Goal: Task Accomplishment & Management: Complete application form

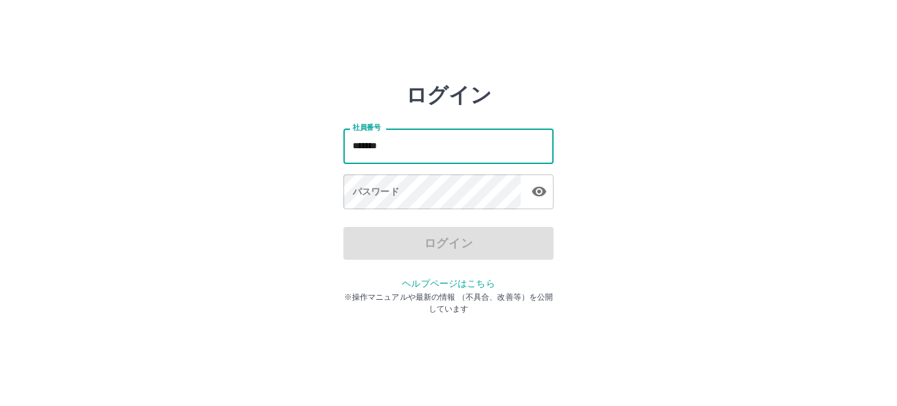
type input "*******"
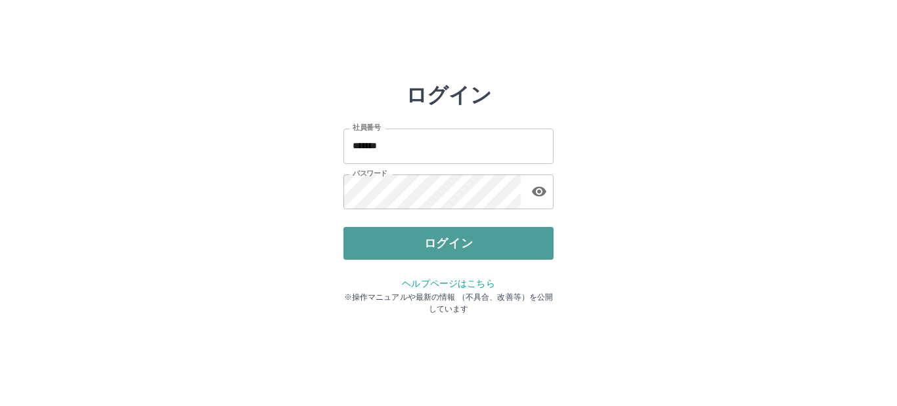
click at [414, 230] on button "ログイン" at bounding box center [448, 243] width 210 height 33
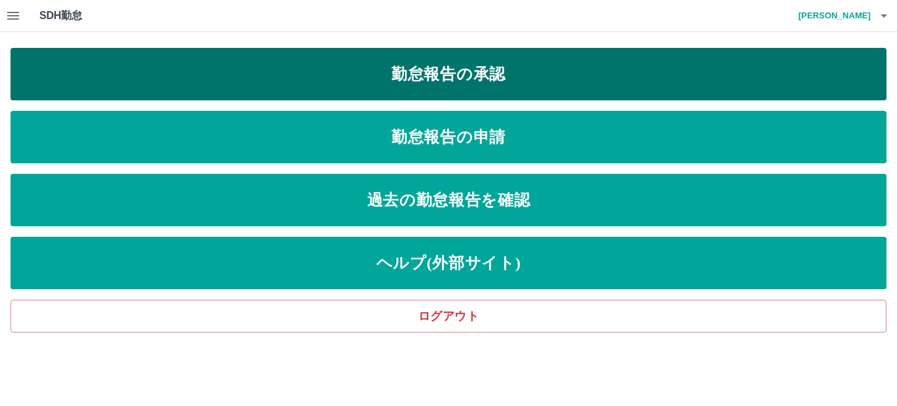
click at [365, 72] on link "勤怠報告の承認" at bounding box center [449, 74] width 876 height 53
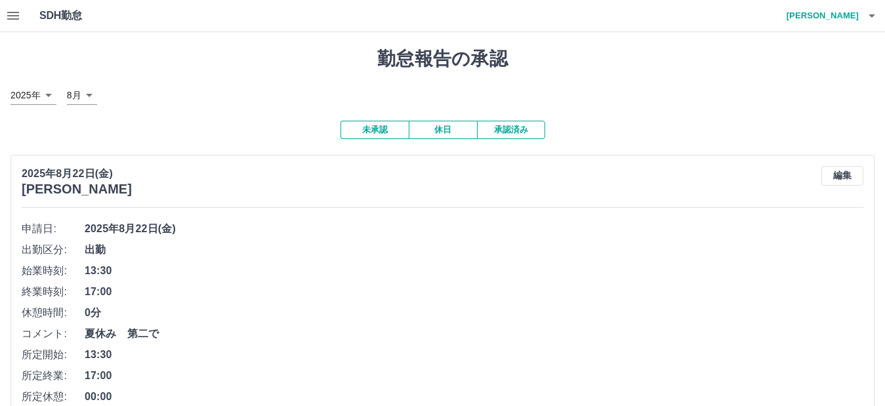
click at [11, 18] on icon "button" at bounding box center [13, 16] width 12 height 8
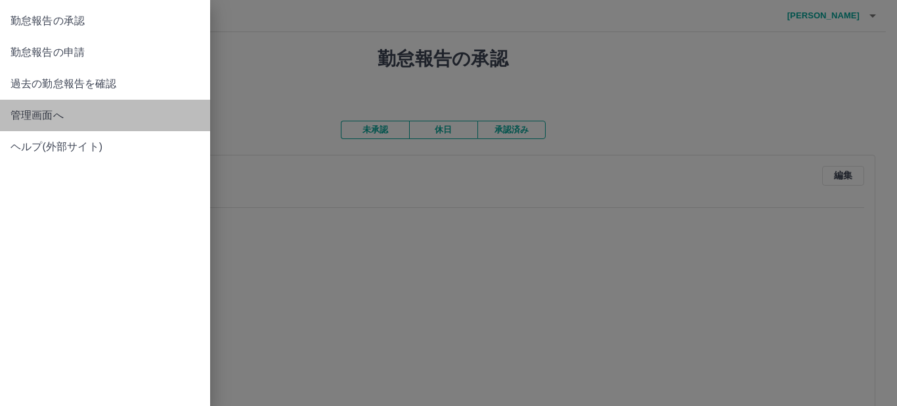
click at [39, 119] on span "管理画面へ" at bounding box center [105, 116] width 189 height 16
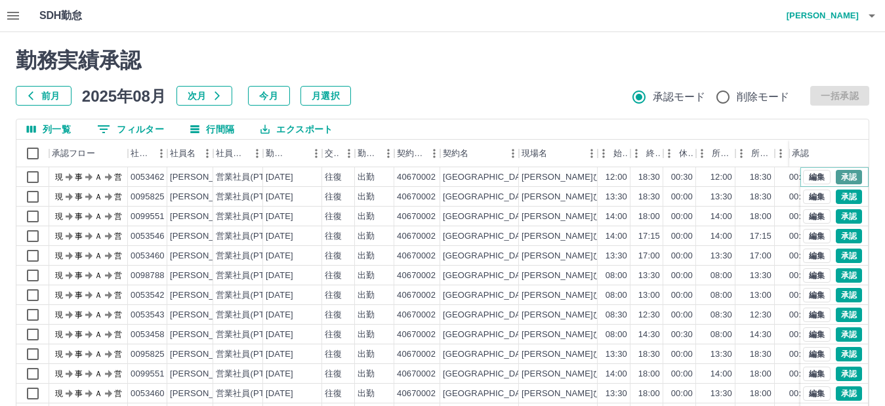
click at [836, 175] on button "承認" at bounding box center [849, 177] width 26 height 14
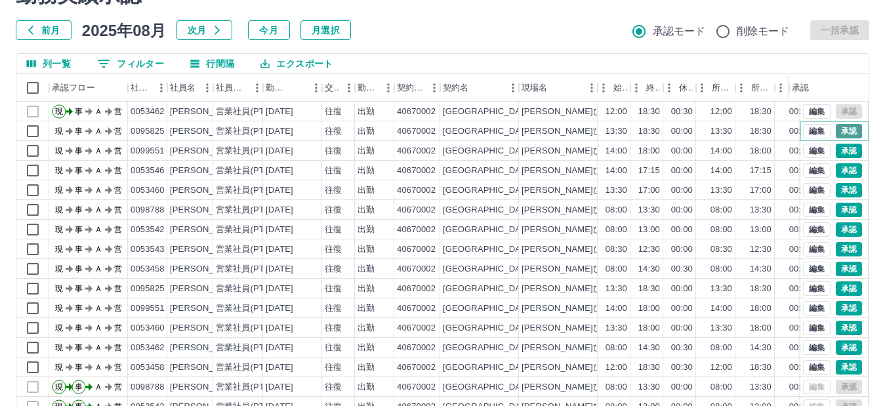
click at [838, 130] on button "承認" at bounding box center [849, 131] width 26 height 14
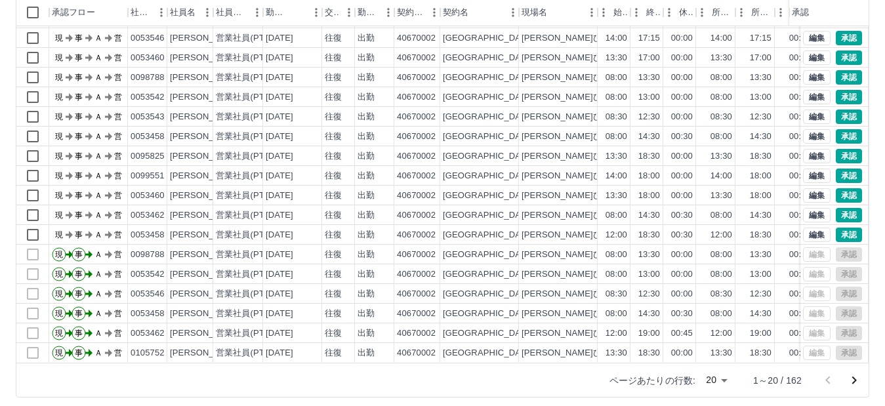
scroll to position [148, 0]
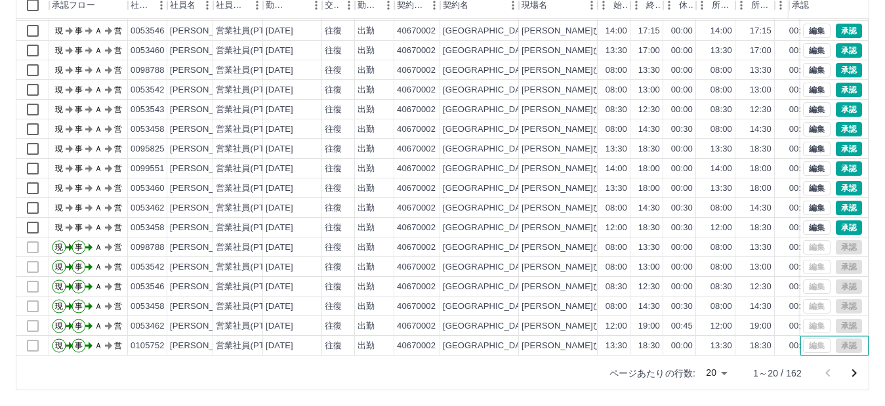
click at [849, 344] on div "編集 承認" at bounding box center [835, 346] width 68 height 20
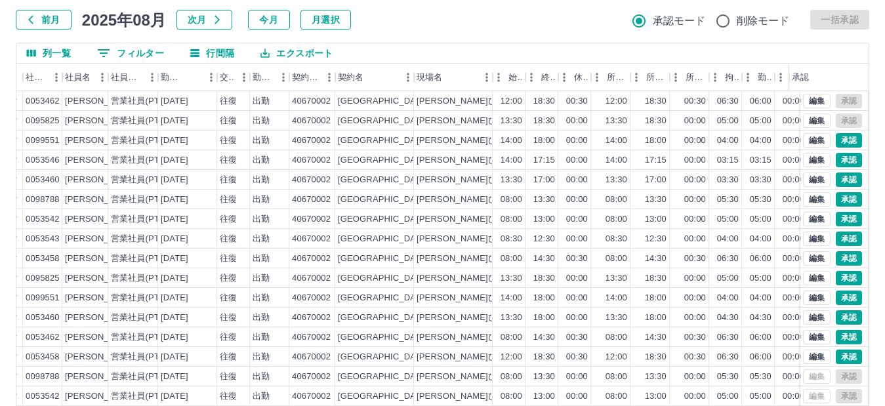
scroll to position [0, 0]
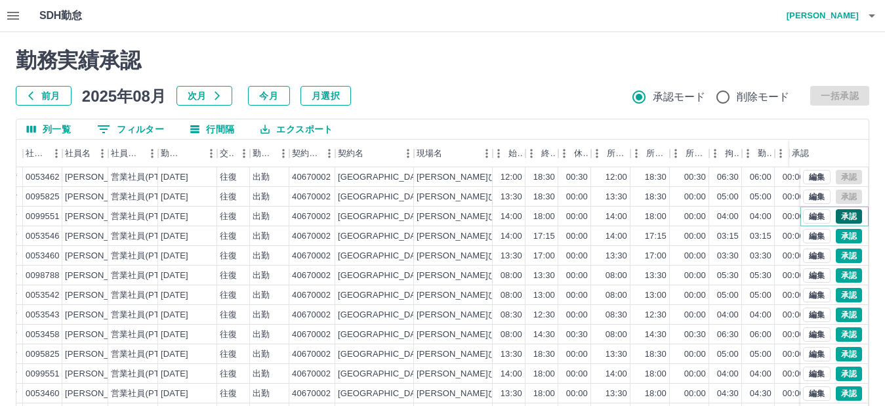
click at [845, 213] on button "承認" at bounding box center [849, 216] width 26 height 14
drag, startPoint x: 835, startPoint y: 234, endPoint x: 456, endPoint y: 263, distance: 380.5
click at [836, 234] on button "承認" at bounding box center [849, 236] width 26 height 14
click at [836, 255] on button "承認" at bounding box center [849, 256] width 26 height 14
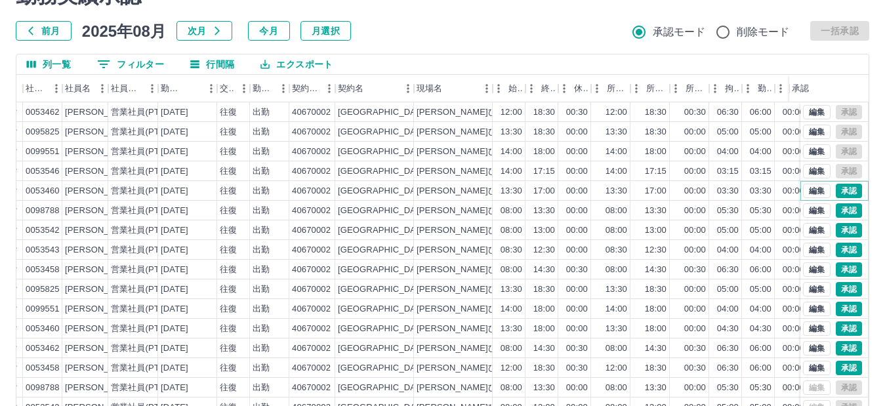
scroll to position [66, 0]
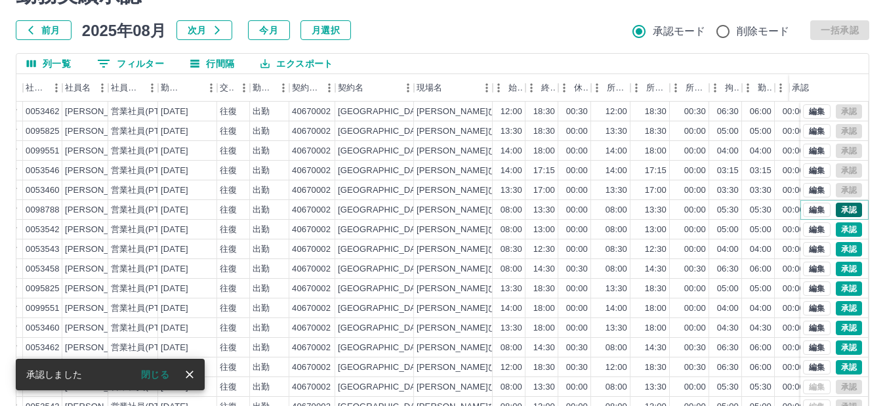
click at [844, 207] on button "承認" at bounding box center [849, 210] width 26 height 14
click at [841, 227] on button "承認" at bounding box center [849, 230] width 26 height 14
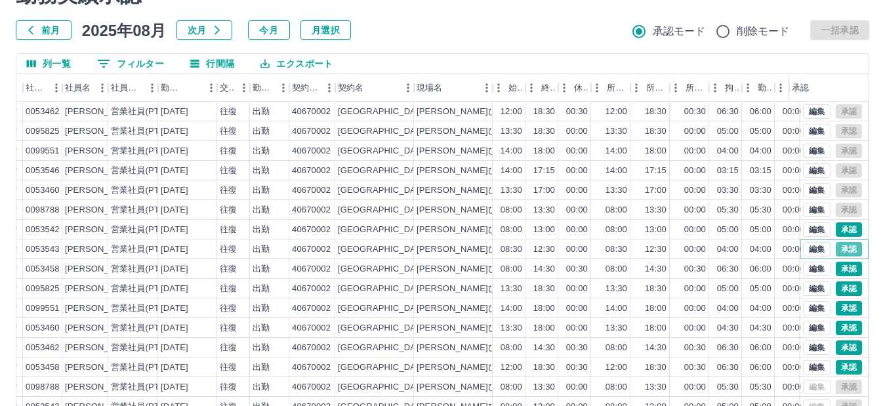
drag, startPoint x: 839, startPoint y: 245, endPoint x: 523, endPoint y: 283, distance: 318.0
click at [840, 245] on button "承認" at bounding box center [849, 249] width 26 height 14
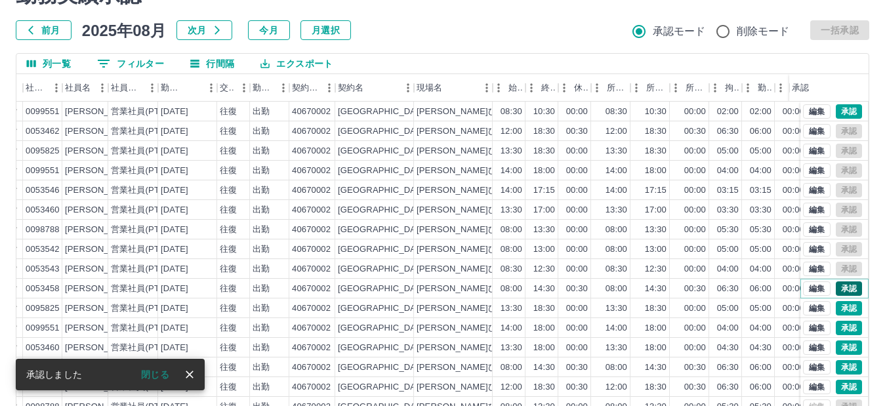
click at [836, 289] on button "承認" at bounding box center [849, 289] width 26 height 14
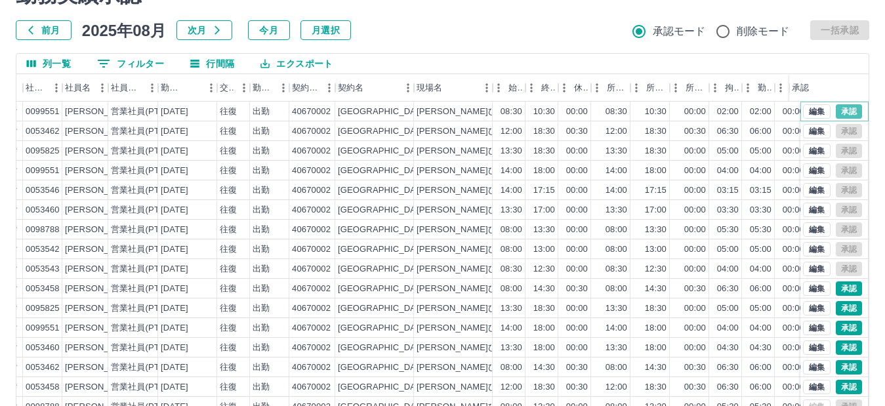
click at [841, 108] on button "承認" at bounding box center [849, 111] width 26 height 14
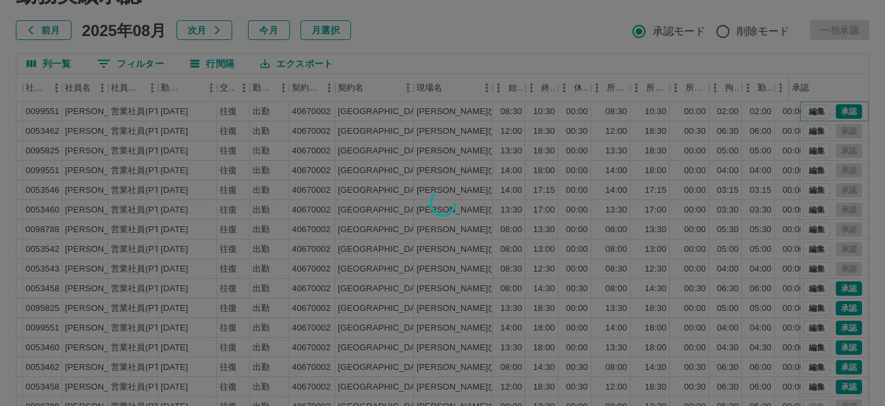
scroll to position [148, 0]
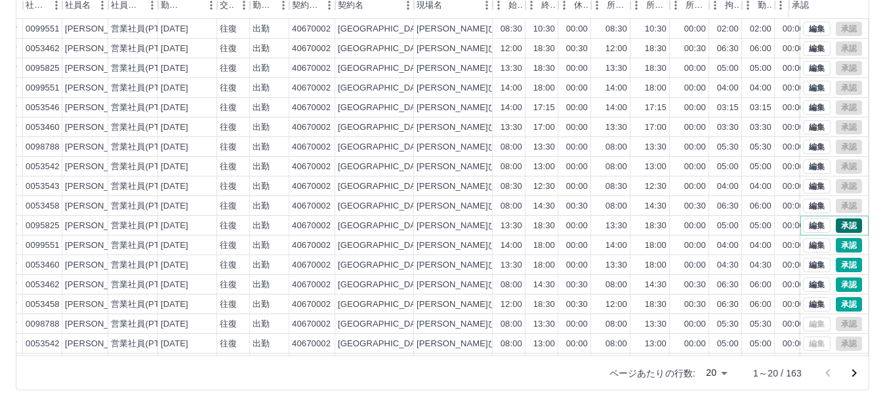
click at [841, 228] on button "承認" at bounding box center [849, 226] width 26 height 14
click at [836, 242] on button "承認" at bounding box center [849, 245] width 26 height 14
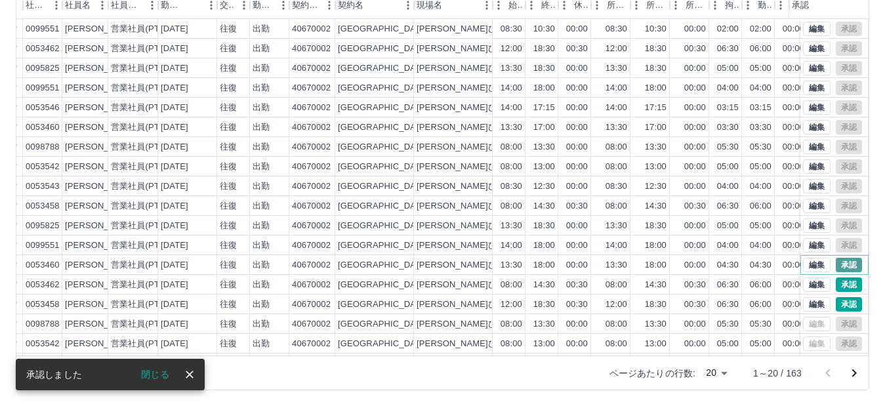
click at [836, 266] on button "承認" at bounding box center [849, 265] width 26 height 14
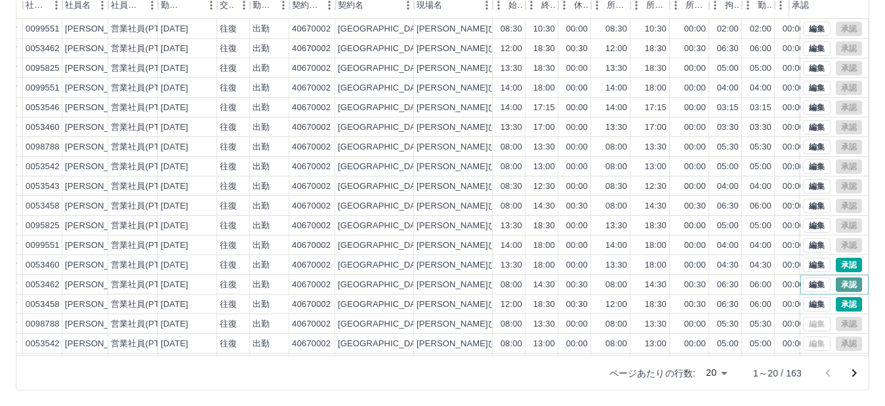
click at [836, 284] on button "承認" at bounding box center [849, 285] width 26 height 14
click at [838, 311] on button "承認" at bounding box center [849, 304] width 26 height 14
click at [840, 307] on button "承認" at bounding box center [849, 304] width 26 height 14
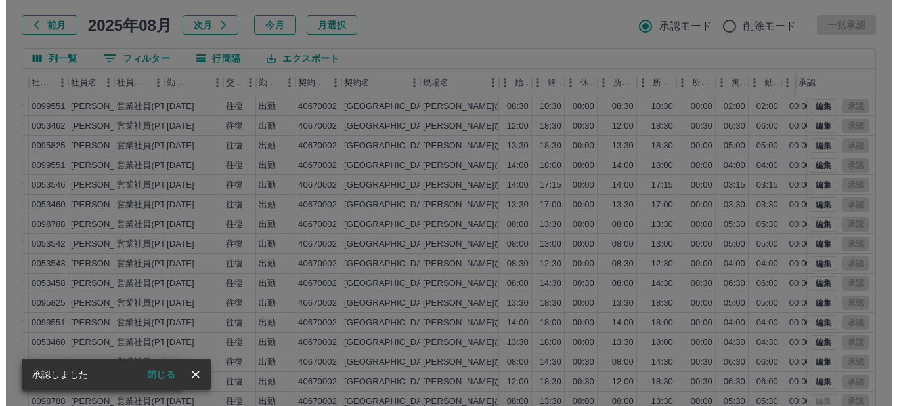
scroll to position [0, 0]
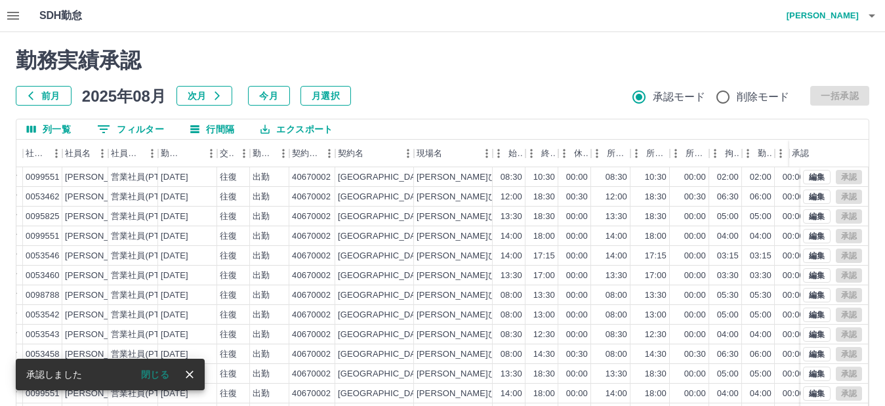
click at [12, 16] on icon "button" at bounding box center [13, 16] width 12 height 8
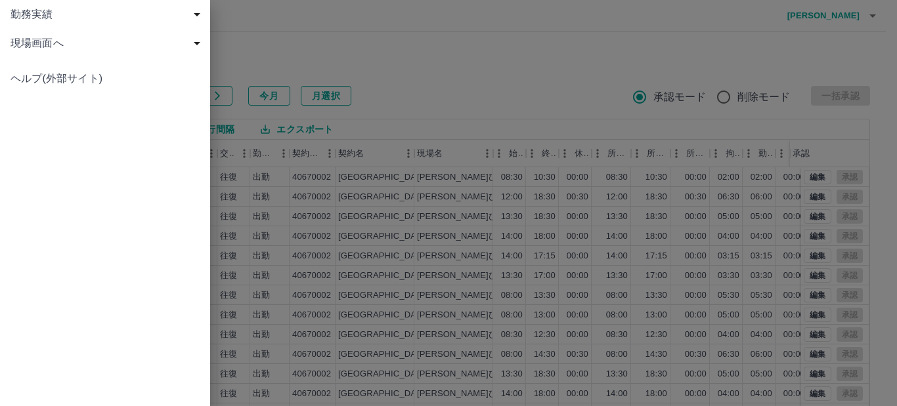
click at [38, 16] on span "勤務実績" at bounding box center [108, 15] width 194 height 16
click at [49, 98] on span "現場画面へ" at bounding box center [108, 101] width 194 height 16
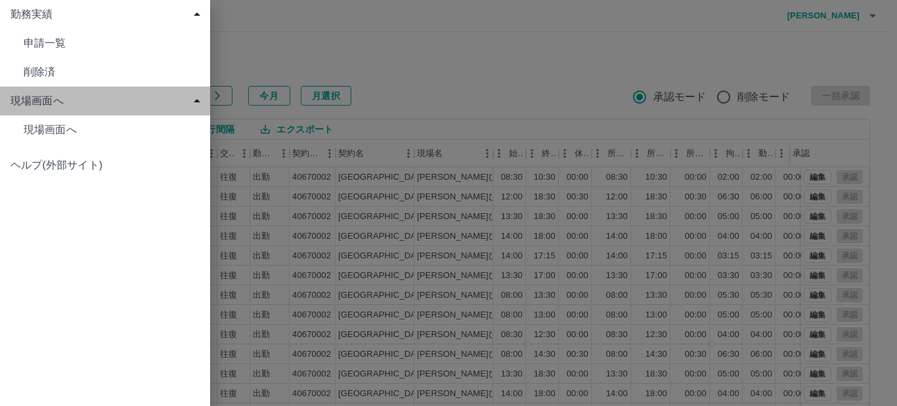
click at [202, 101] on span "現場画面へ" at bounding box center [108, 101] width 194 height 16
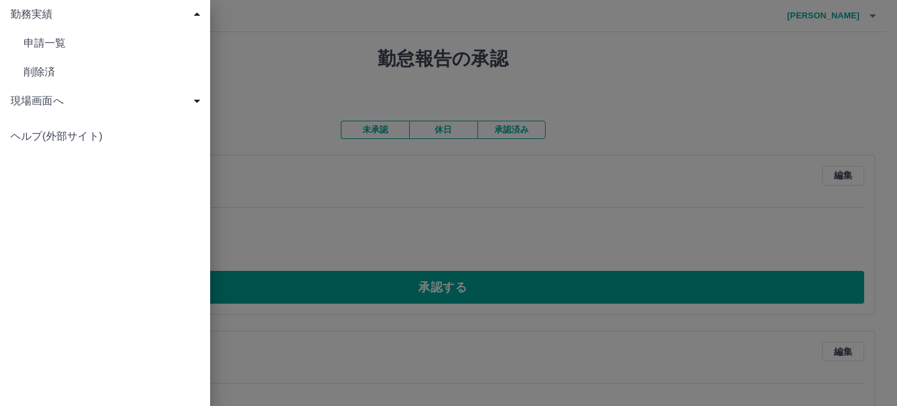
click at [66, 41] on span "申請一覧" at bounding box center [112, 43] width 176 height 16
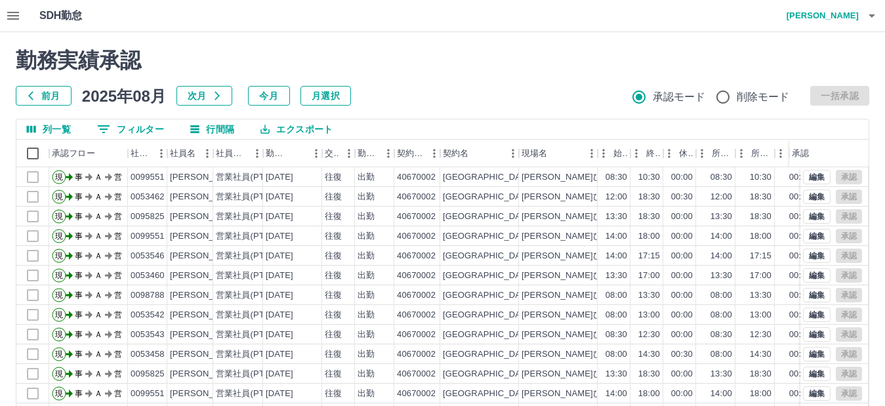
click at [18, 18] on icon "button" at bounding box center [13, 16] width 12 height 8
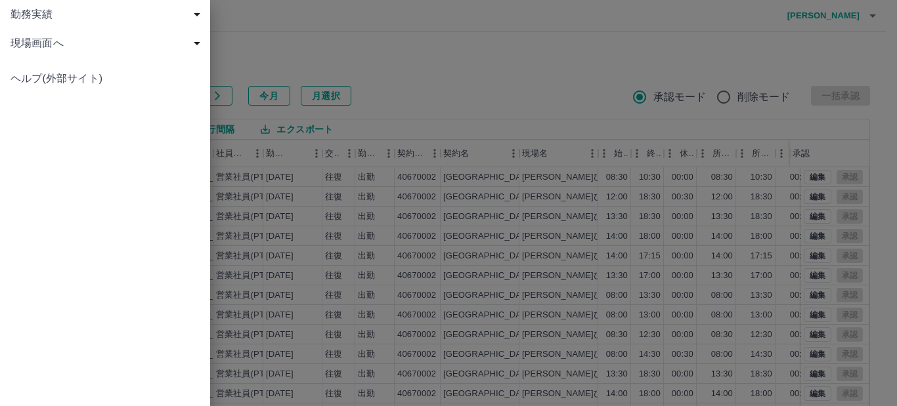
click at [39, 14] on span "勤務実績" at bounding box center [108, 15] width 194 height 16
click at [37, 41] on span "申請一覧" at bounding box center [112, 43] width 176 height 16
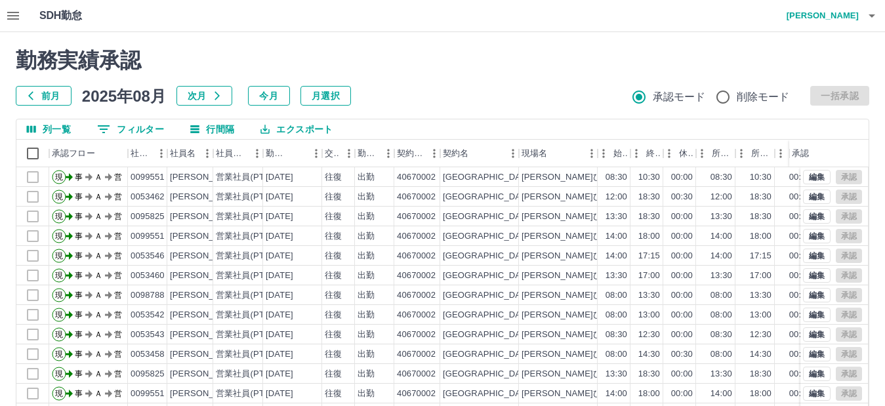
click at [8, 18] on icon "button" at bounding box center [13, 16] width 16 height 16
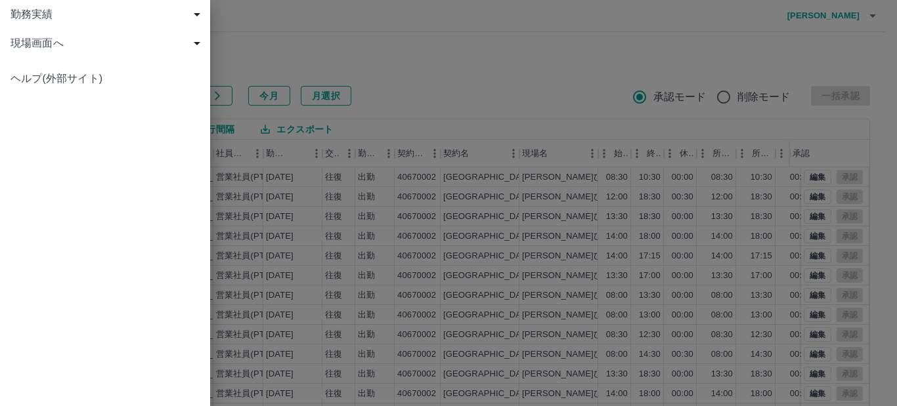
click at [39, 43] on span "現場画面へ" at bounding box center [108, 43] width 194 height 16
click at [43, 76] on span "現場画面へ" at bounding box center [112, 72] width 176 height 16
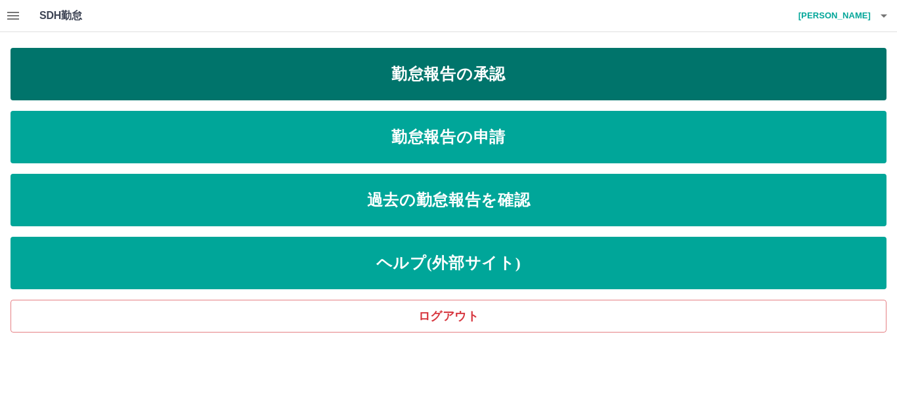
click at [396, 78] on link "勤怠報告の承認" at bounding box center [449, 74] width 876 height 53
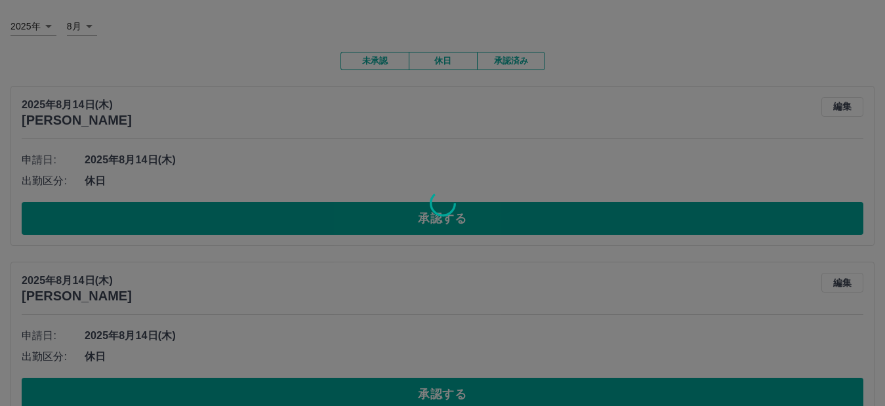
scroll to position [131, 0]
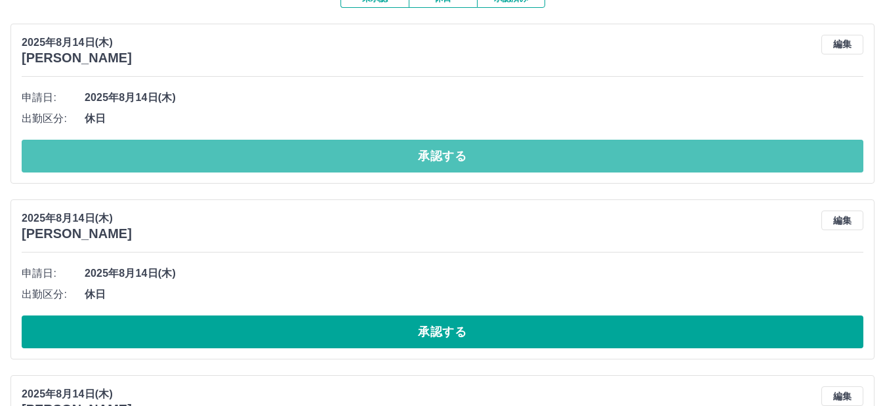
click at [320, 158] on button "承認する" at bounding box center [443, 156] width 842 height 33
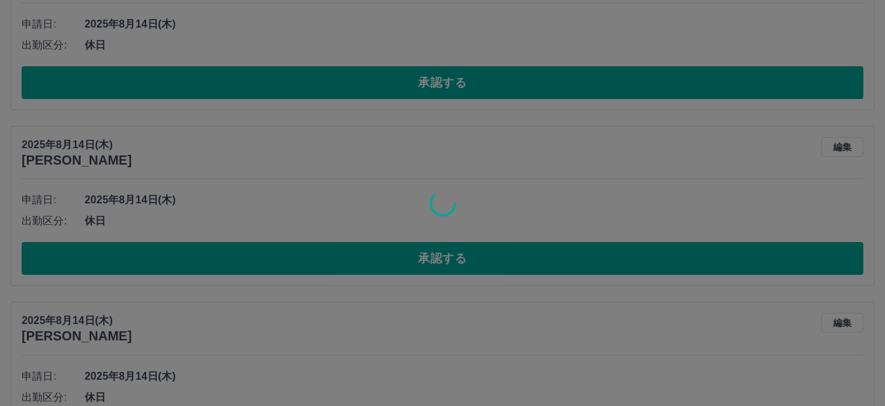
scroll to position [263, 0]
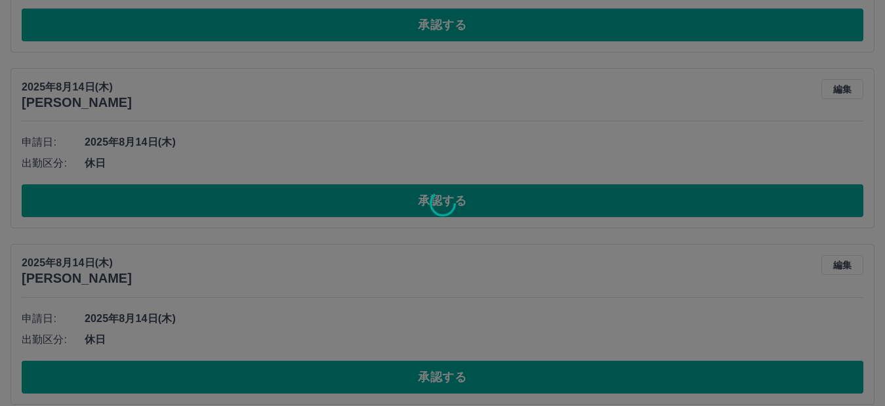
click at [349, 203] on div at bounding box center [442, 203] width 885 height 406
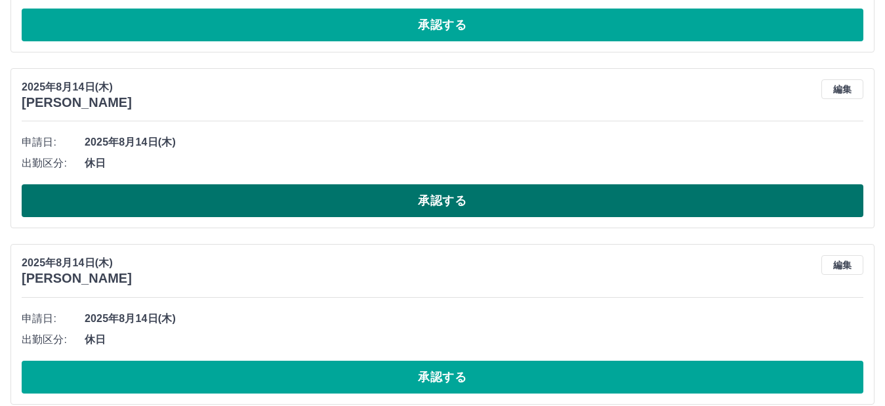
click at [322, 200] on button "承認する" at bounding box center [443, 200] width 842 height 33
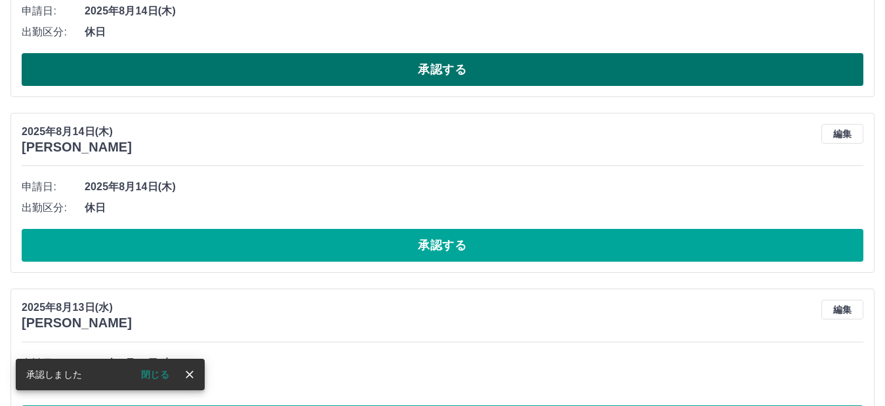
scroll to position [42, 0]
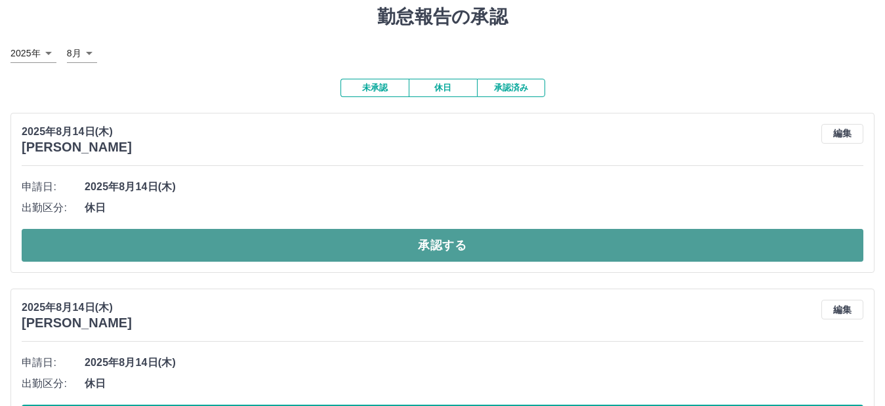
click at [316, 253] on button "承認する" at bounding box center [443, 245] width 842 height 33
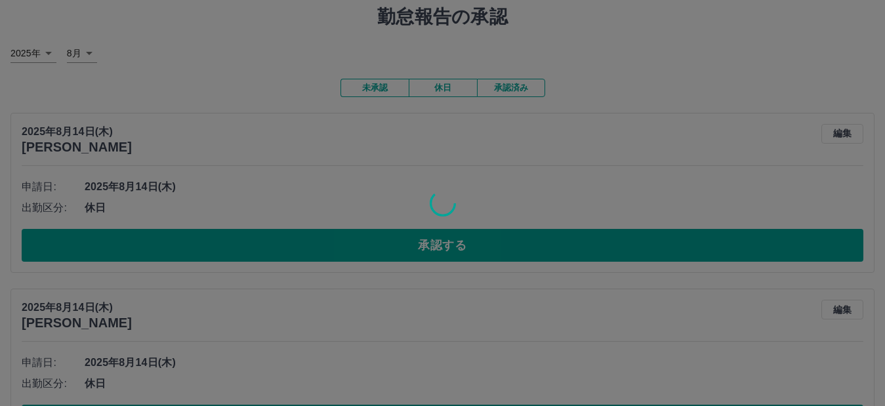
scroll to position [173, 0]
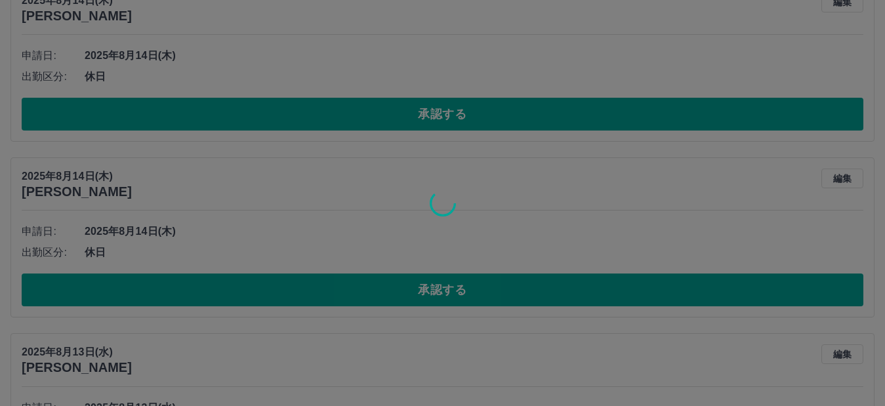
click at [268, 290] on div at bounding box center [442, 203] width 885 height 406
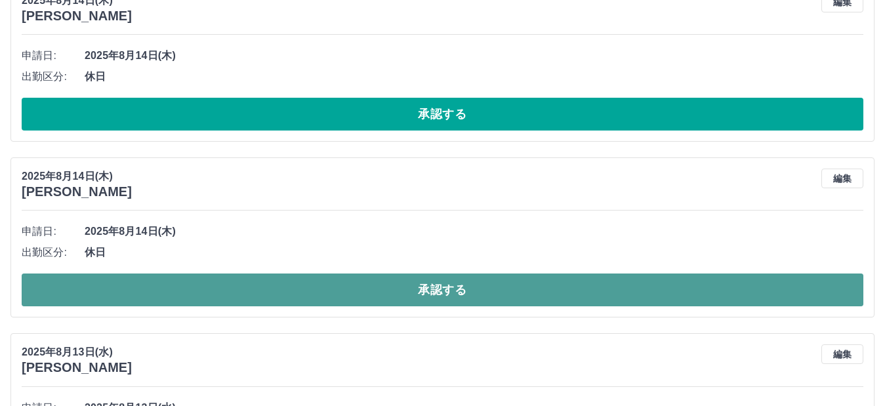
click at [278, 285] on button "承認する" at bounding box center [443, 290] width 842 height 33
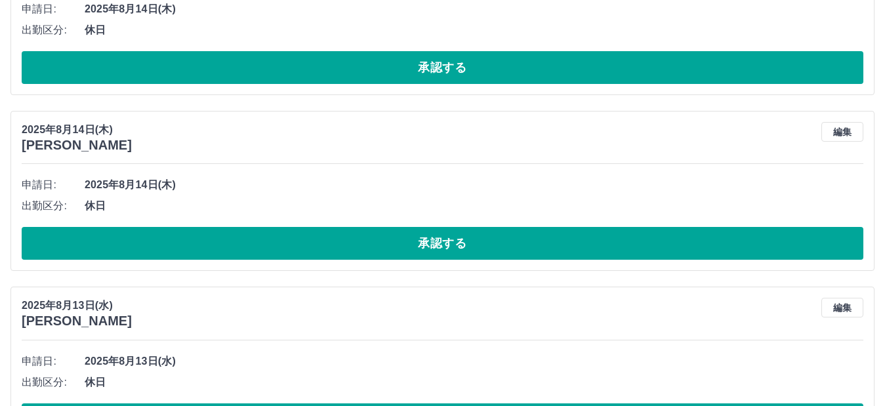
scroll to position [370, 0]
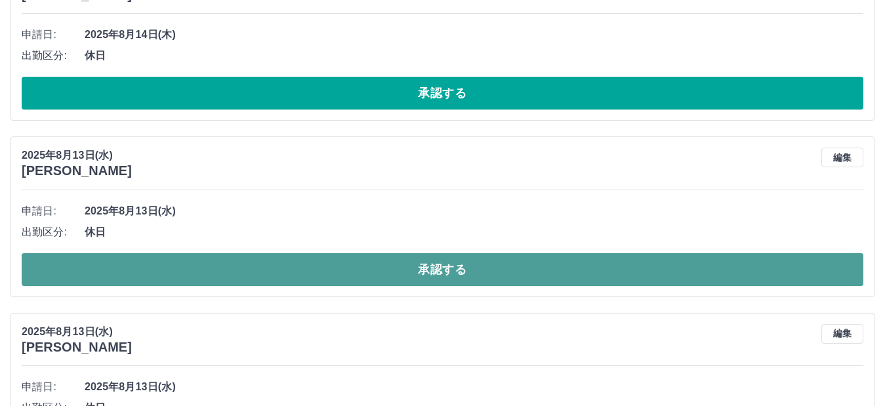
click at [219, 271] on button "承認する" at bounding box center [443, 269] width 842 height 33
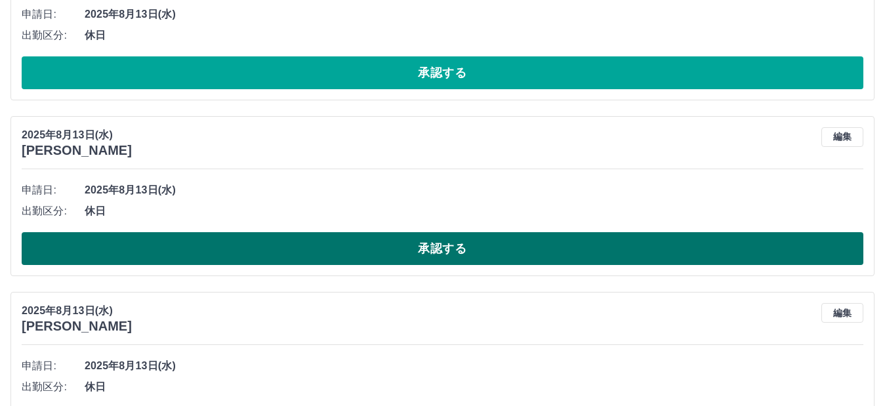
scroll to position [391, 0]
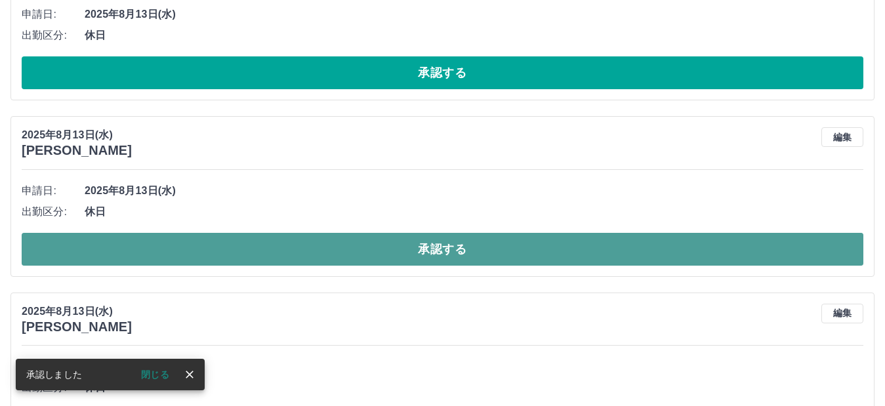
click at [211, 253] on button "承認する" at bounding box center [443, 249] width 842 height 33
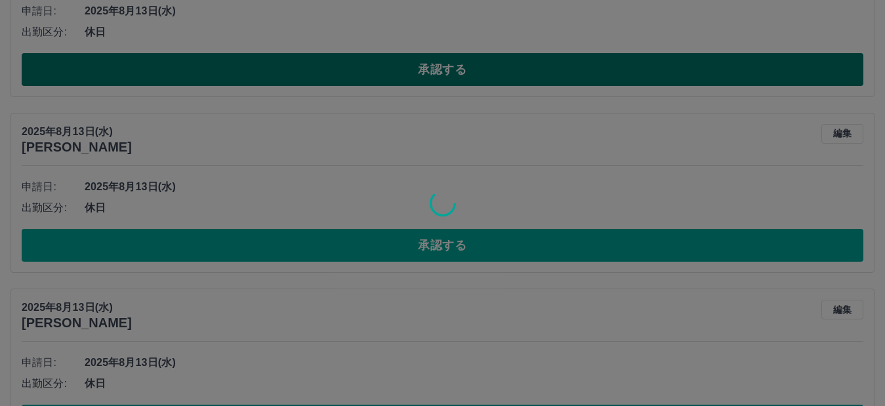
scroll to position [587, 0]
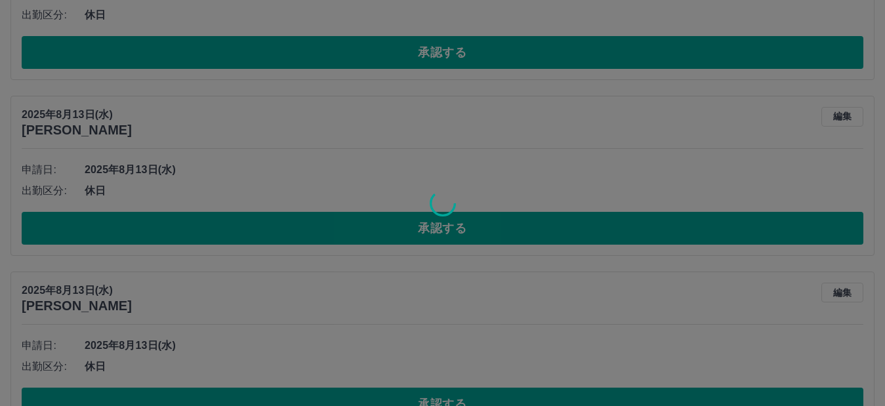
click at [212, 229] on div at bounding box center [442, 203] width 885 height 406
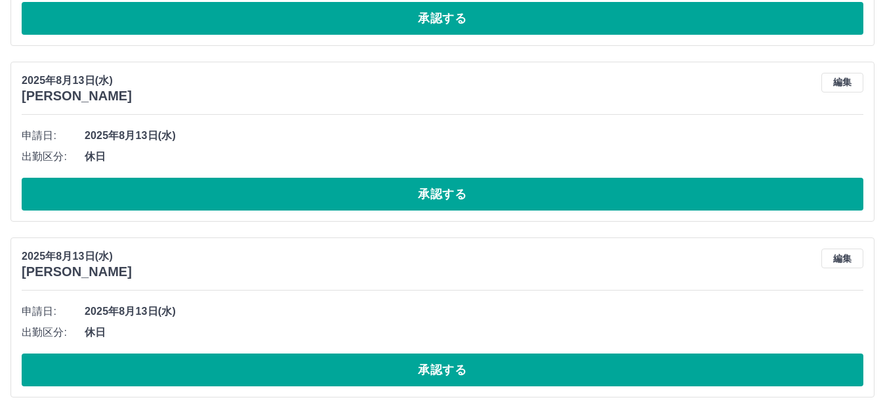
scroll to position [630, 0]
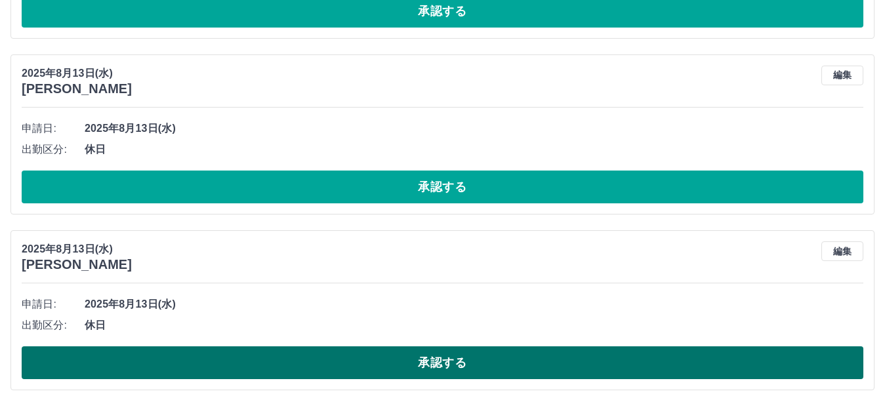
click at [328, 358] on button "承認する" at bounding box center [443, 363] width 842 height 33
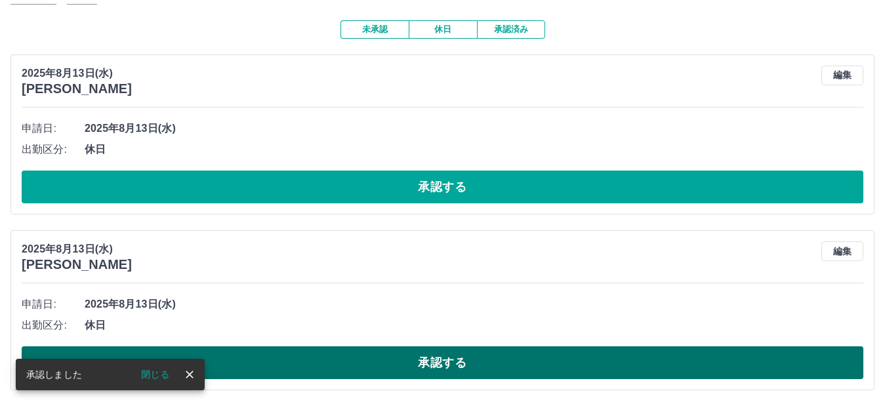
scroll to position [102, 0]
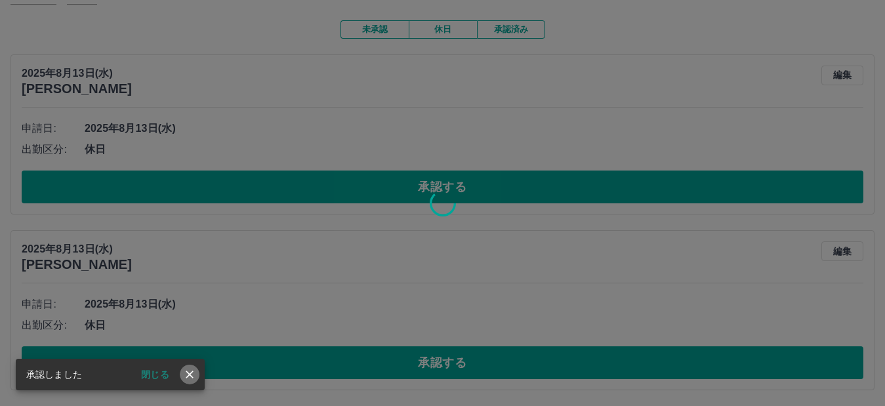
click at [192, 372] on icon "close" at bounding box center [190, 375] width 8 height 8
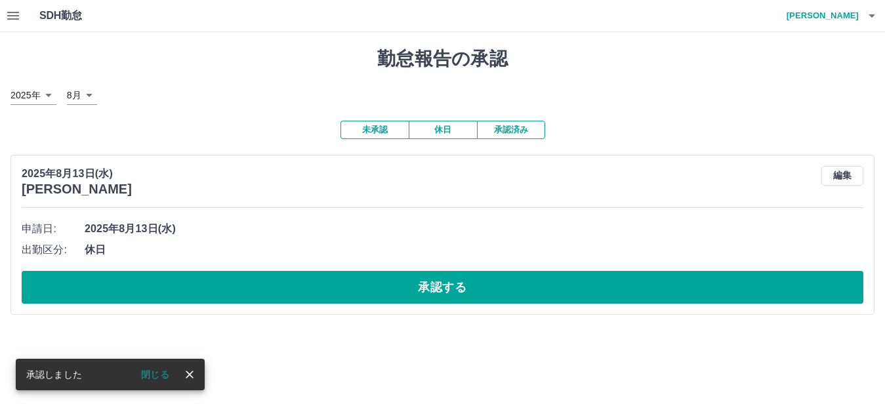
scroll to position [0, 0]
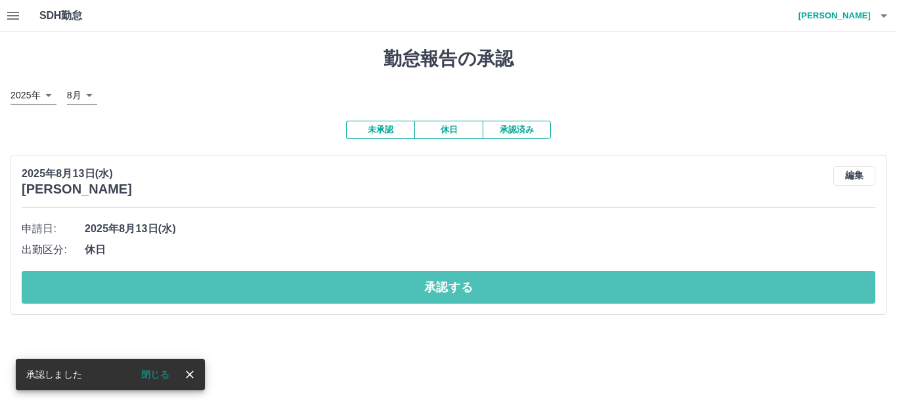
drag, startPoint x: 332, startPoint y: 293, endPoint x: 342, endPoint y: 293, distance: 9.9
click at [333, 293] on button "承認する" at bounding box center [448, 287] width 853 height 33
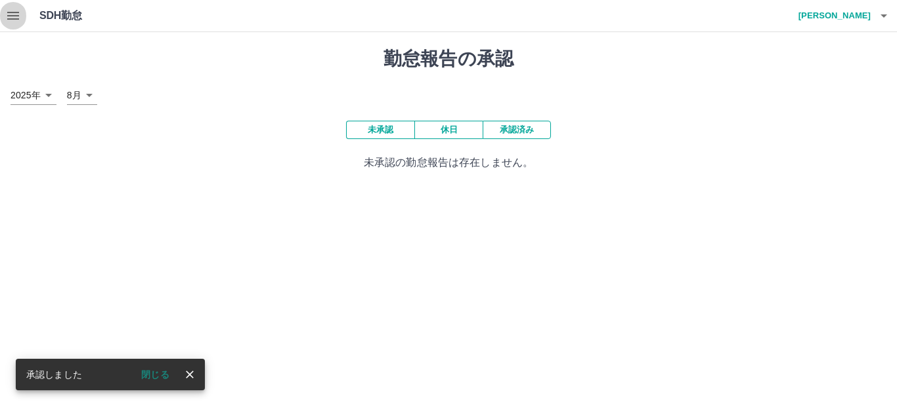
click at [7, 17] on icon "button" at bounding box center [13, 16] width 16 height 16
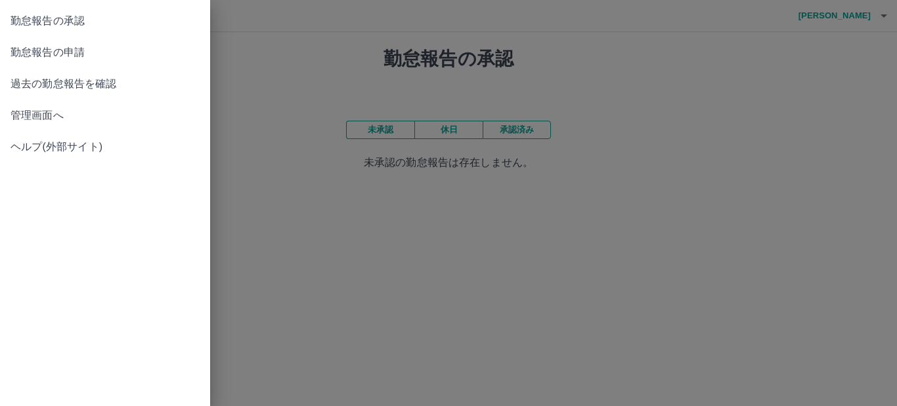
click at [69, 51] on span "勤怠報告の申請" at bounding box center [105, 53] width 189 height 16
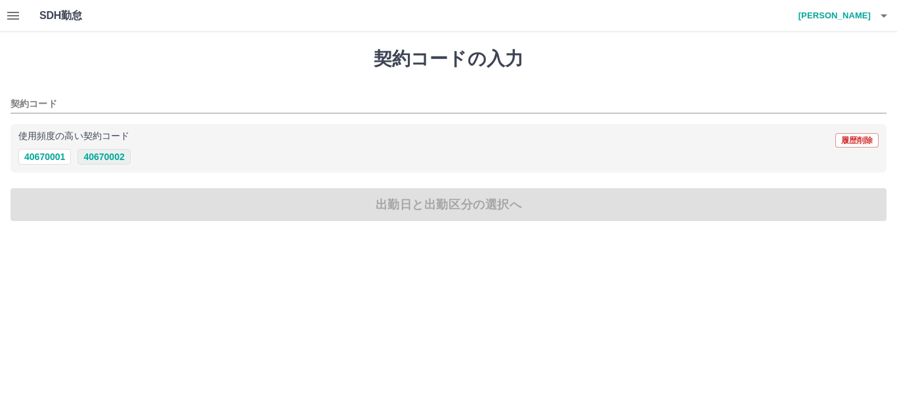
click at [116, 158] on button "40670002" at bounding box center [103, 157] width 53 height 16
type input "********"
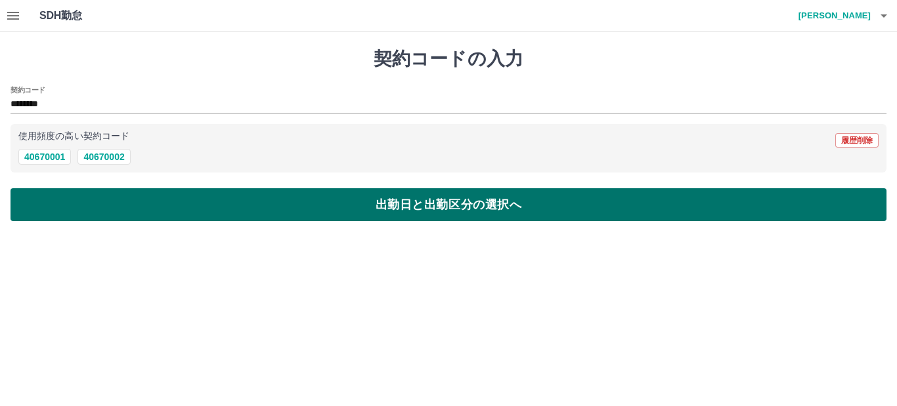
click at [194, 217] on button "出勤日と出勤区分の選択へ" at bounding box center [449, 204] width 876 height 33
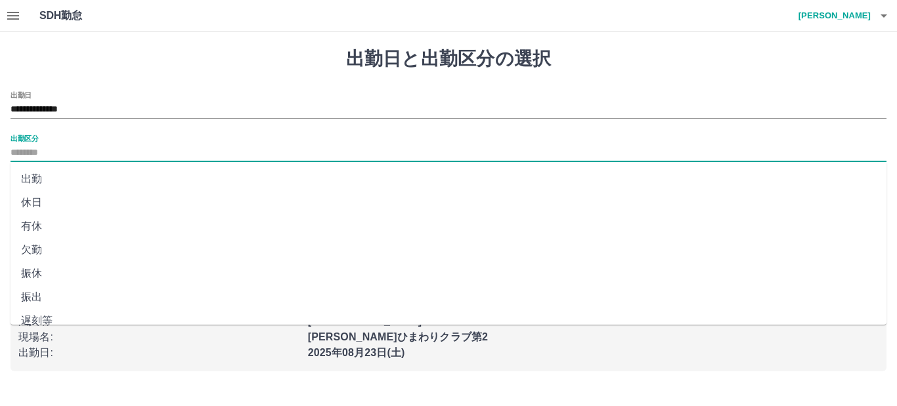
click at [45, 152] on input "出勤区分" at bounding box center [449, 153] width 876 height 16
click at [27, 299] on li "振出" at bounding box center [449, 298] width 876 height 24
type input "**"
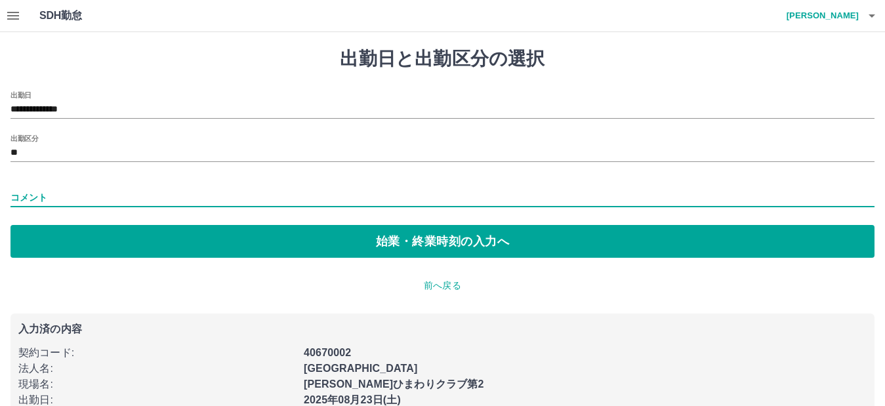
click at [31, 198] on input "コメント" at bounding box center [443, 197] width 864 height 19
type input "*"
click at [34, 198] on input "****" at bounding box center [443, 197] width 864 height 19
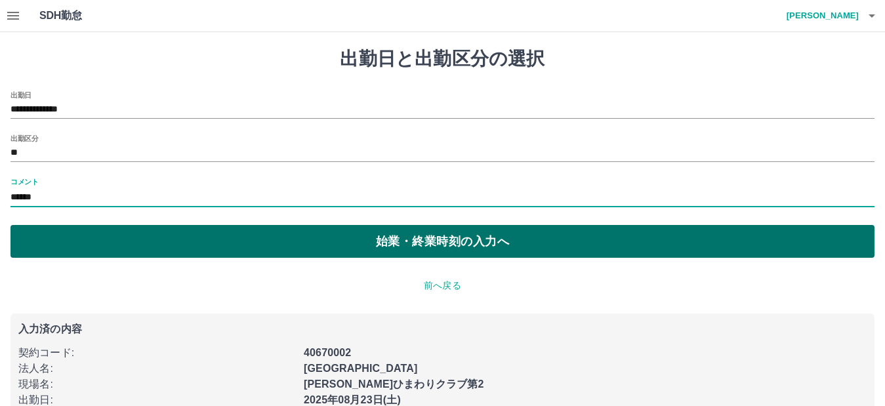
type input "******"
click at [151, 243] on button "始業・終業時刻の入力へ" at bounding box center [443, 241] width 864 height 33
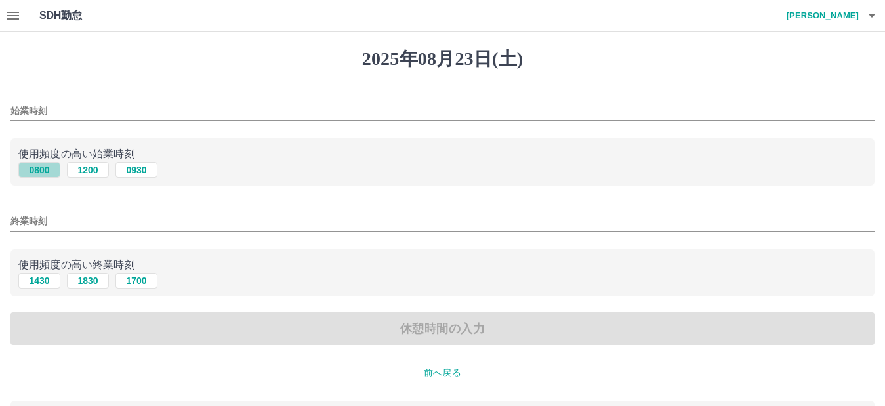
click at [39, 173] on button "0800" at bounding box center [39, 170] width 42 height 16
type input "****"
click at [36, 287] on button "1430" at bounding box center [39, 281] width 42 height 16
type input "****"
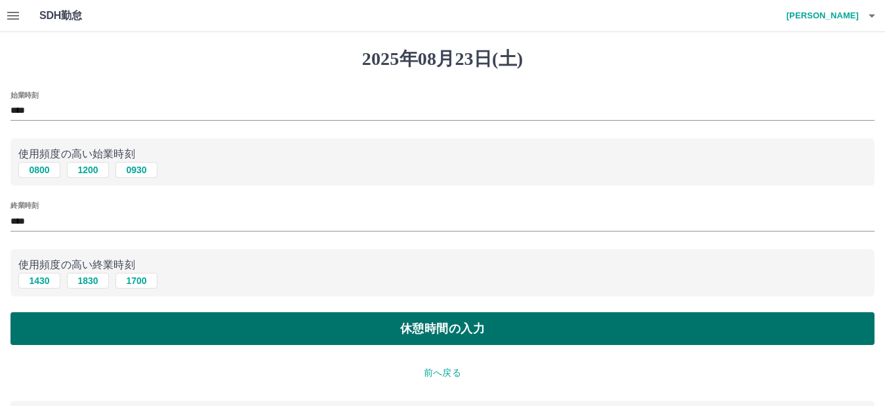
click at [289, 330] on button "休憩時間の入力" at bounding box center [443, 328] width 864 height 33
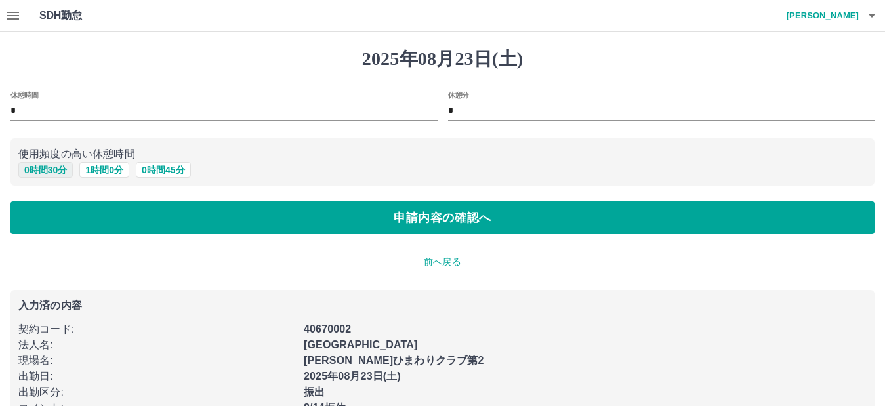
click at [38, 171] on button "0 時間 30 分" at bounding box center [45, 170] width 54 height 16
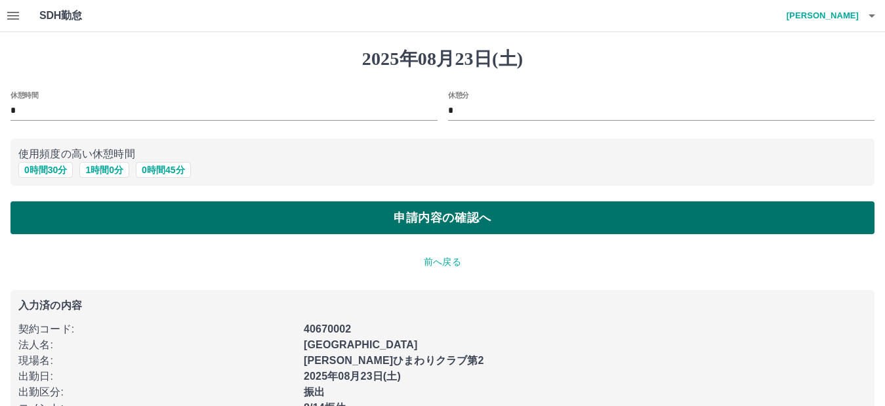
type input "**"
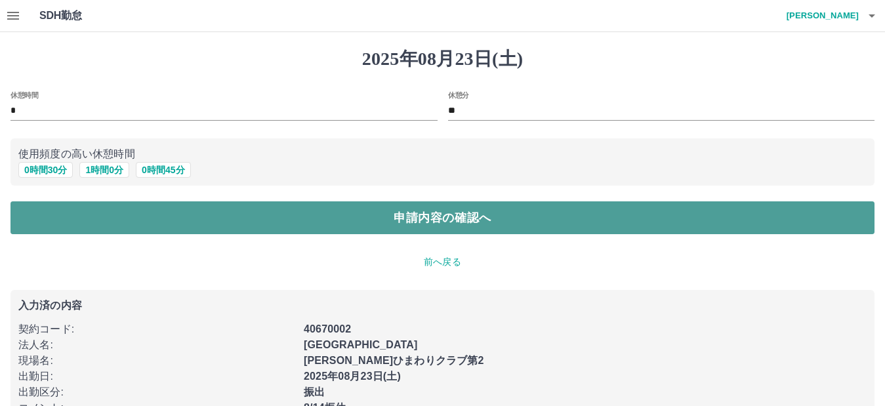
click at [179, 221] on button "申請内容の確認へ" at bounding box center [443, 218] width 864 height 33
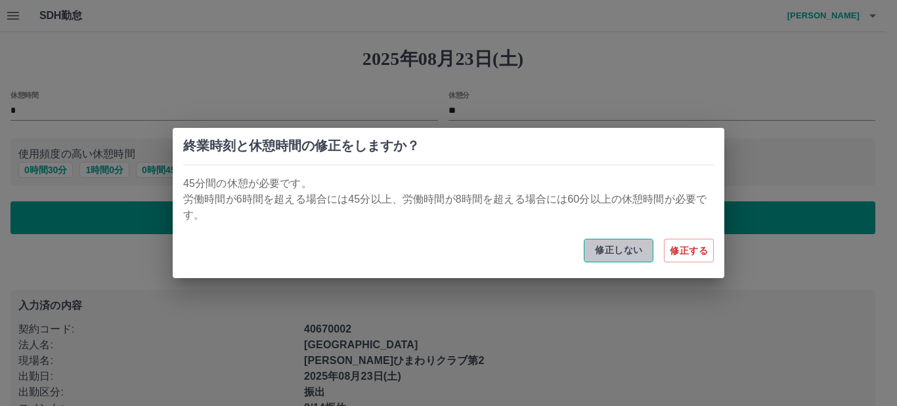
click at [631, 248] on button "修正しない" at bounding box center [619, 251] width 70 height 24
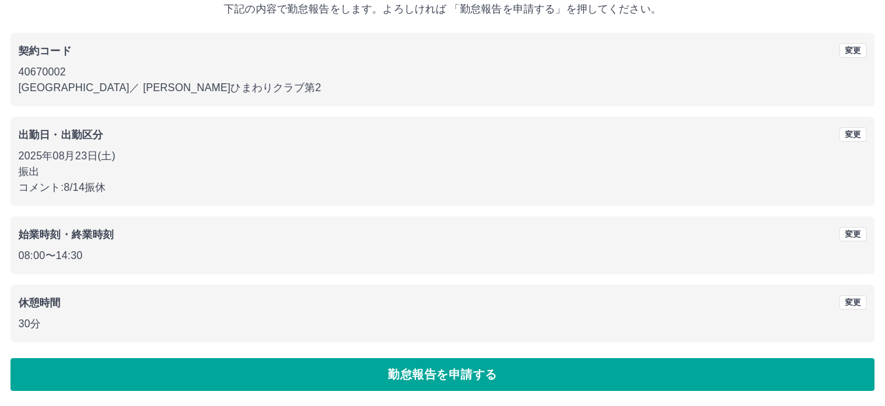
scroll to position [85, 0]
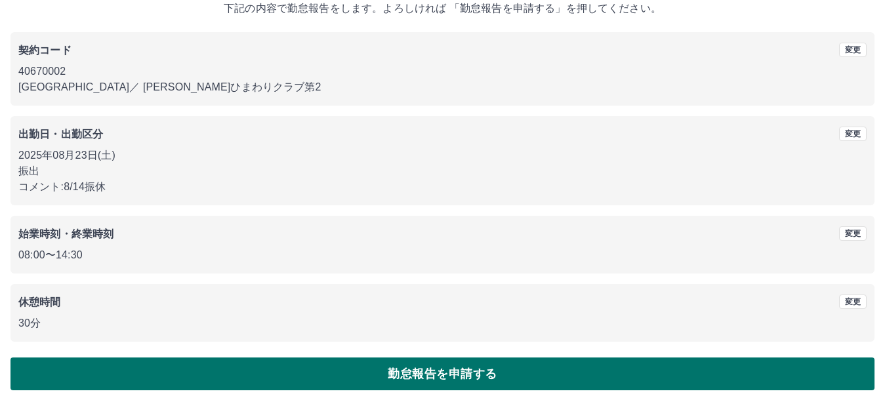
click at [340, 379] on button "勤怠報告を申請する" at bounding box center [443, 374] width 864 height 33
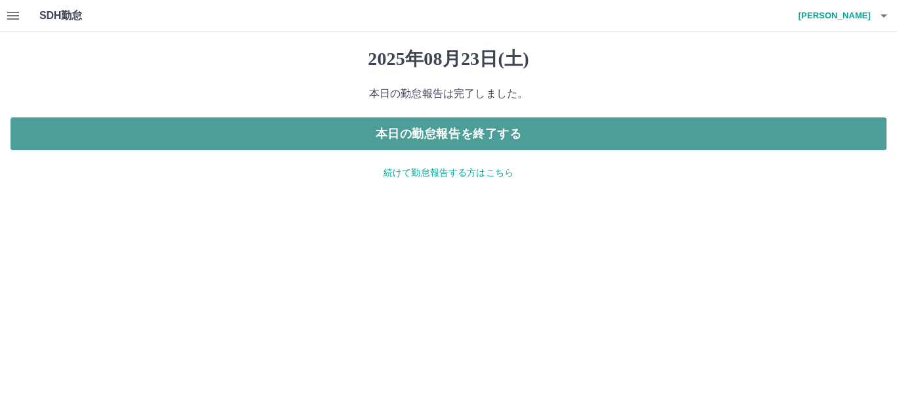
click at [238, 125] on button "本日の勤怠報告を終了する" at bounding box center [449, 133] width 876 height 33
